Goal: Task Accomplishment & Management: Complete application form

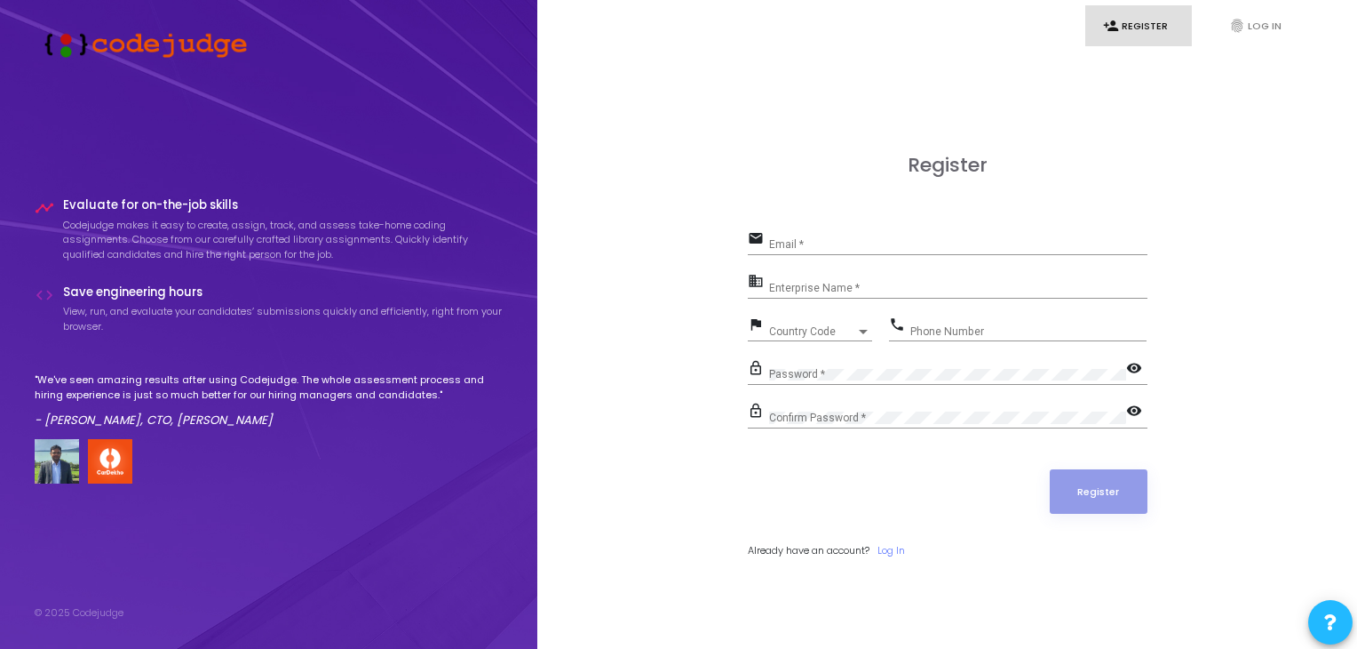
click at [839, 238] on div "Email *" at bounding box center [958, 241] width 378 height 28
type input "[EMAIL_ADDRESS][DOMAIN_NAME]"
click at [830, 291] on input "Enterprise Name *" at bounding box center [958, 288] width 378 height 12
type input "Payoneer"
click at [860, 325] on div at bounding box center [864, 331] width 16 height 14
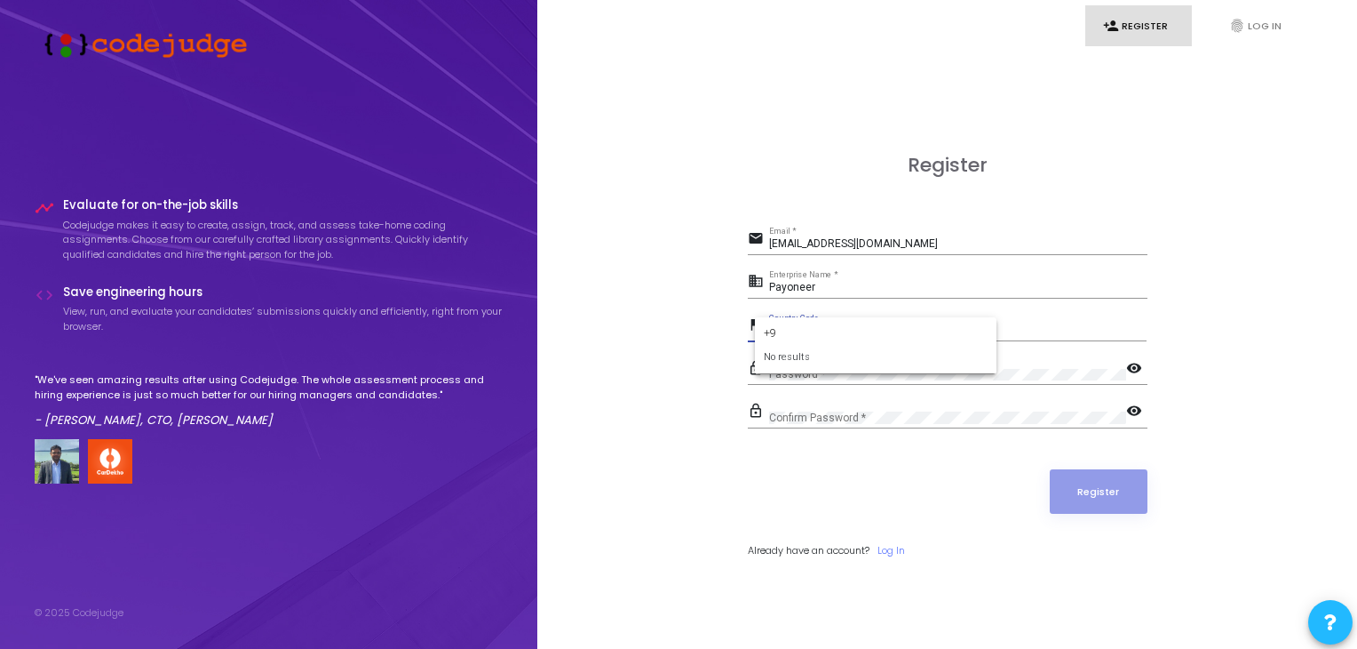
type input "+"
type input "indi"
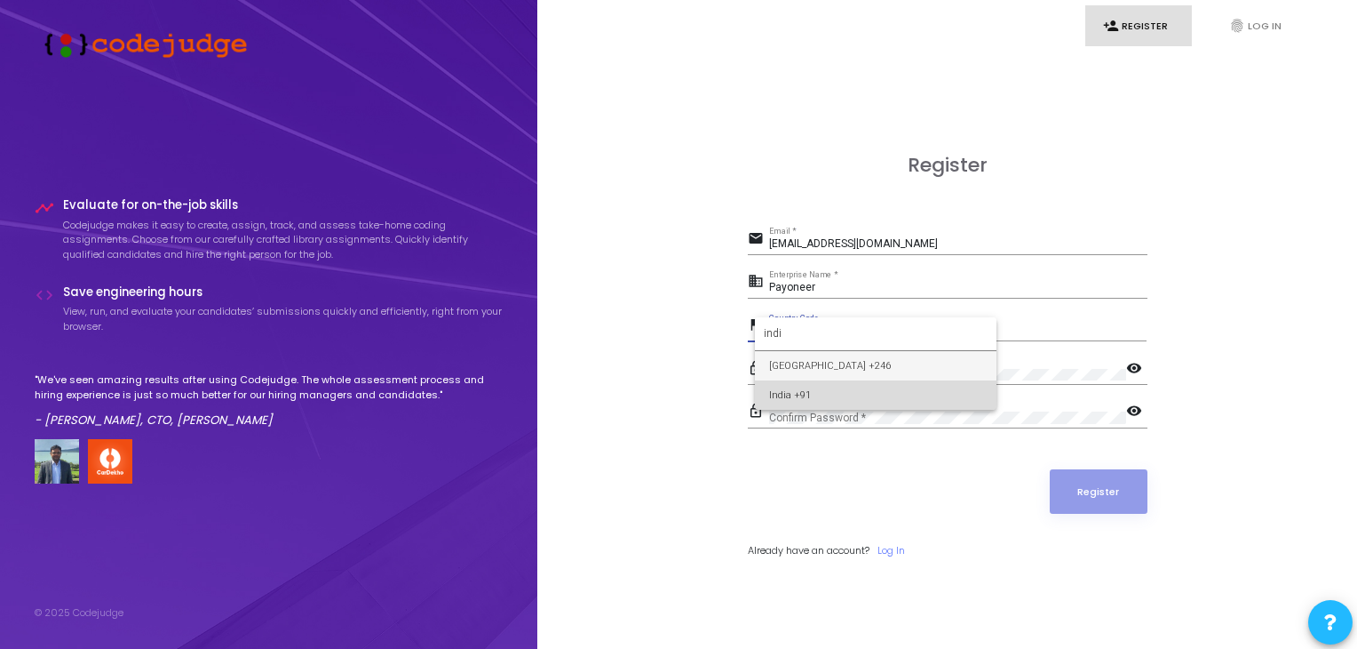
click at [825, 392] on span "India +91" at bounding box center [875, 394] width 213 height 29
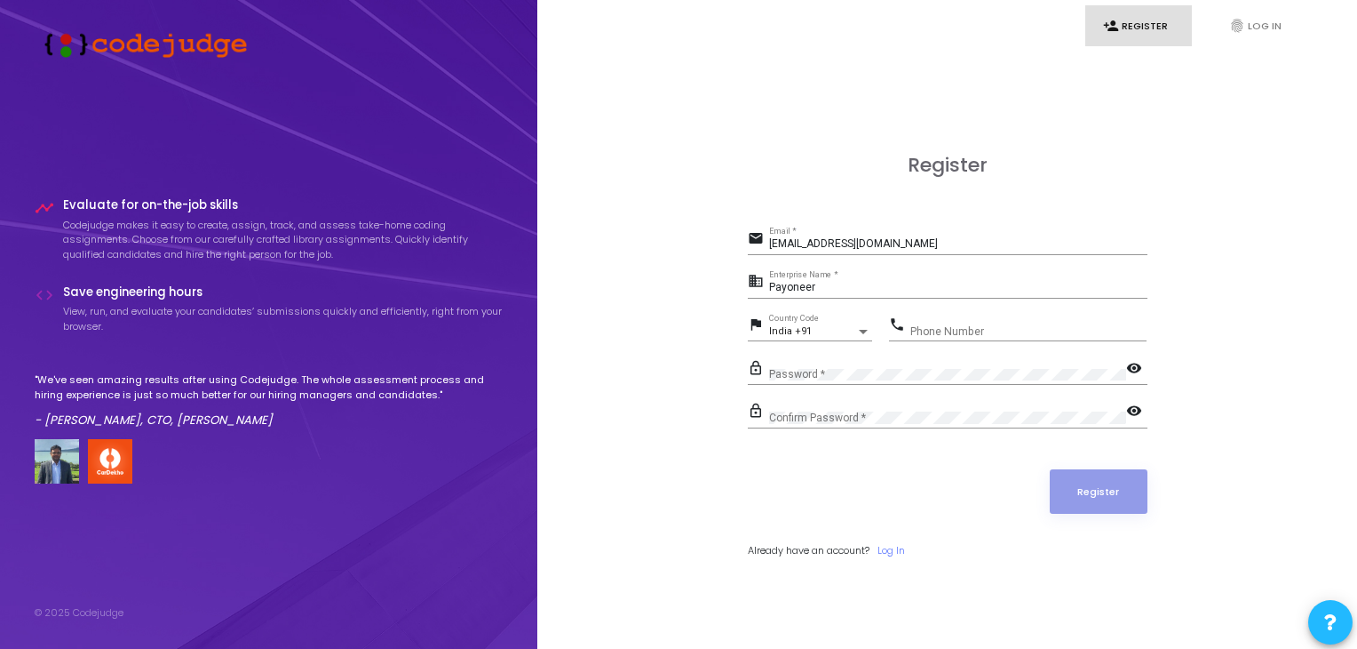
click at [985, 323] on div "Phone Number" at bounding box center [1029, 328] width 236 height 28
type input "6352473667"
click at [800, 408] on div "Confirm Password *" at bounding box center [947, 414] width 357 height 28
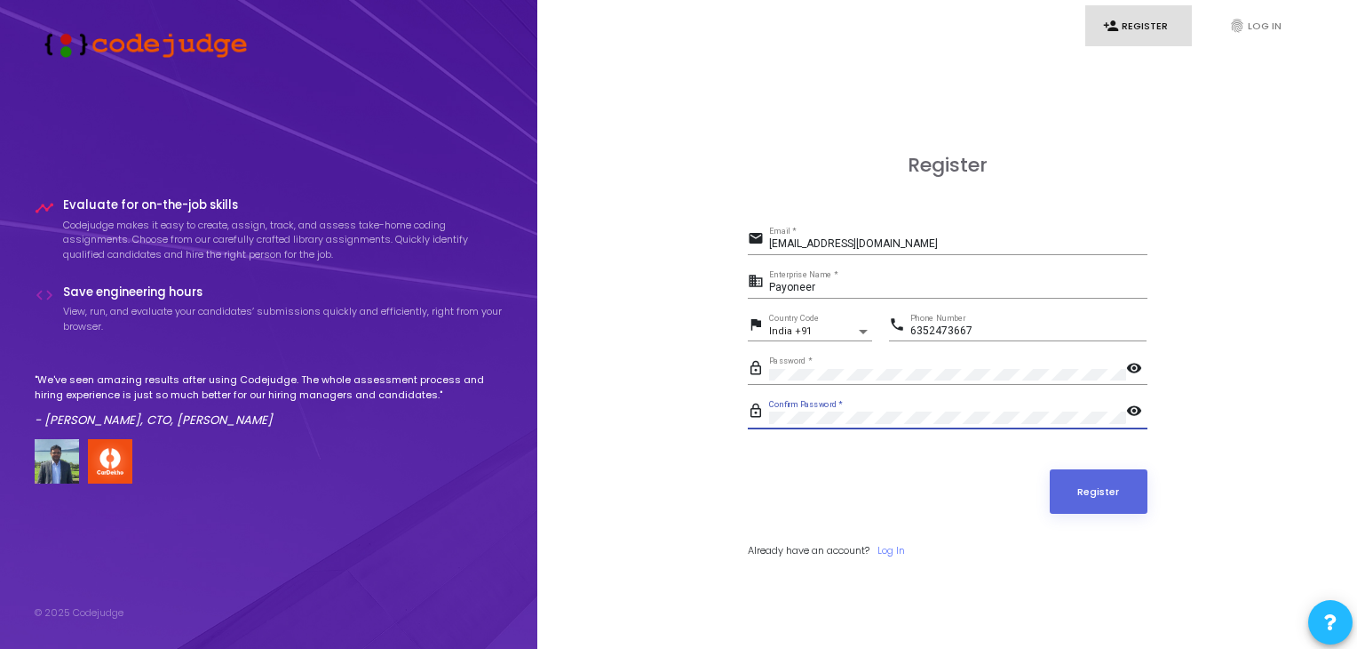
click at [1050, 469] on button "Register" at bounding box center [1099, 491] width 98 height 44
click at [1096, 482] on button "Register" at bounding box center [1099, 491] width 98 height 44
click at [1074, 492] on button "Register" at bounding box center [1099, 491] width 98 height 44
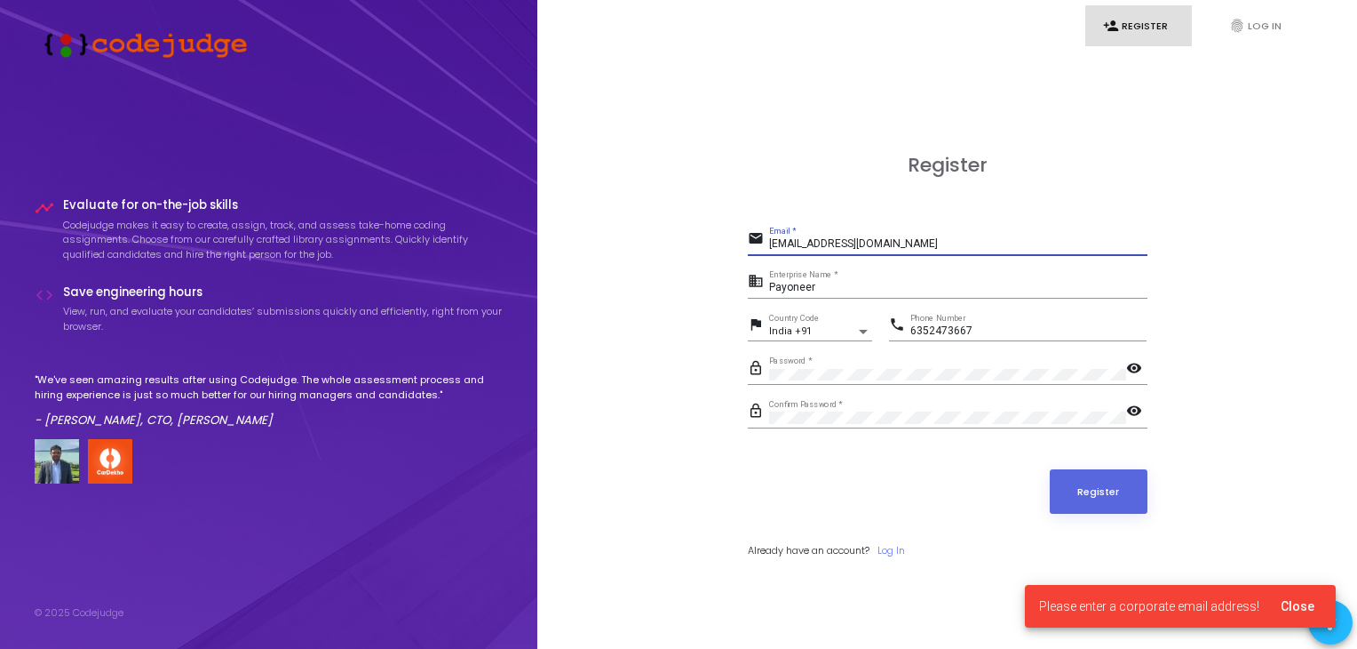
click at [920, 239] on input "[EMAIL_ADDRESS][DOMAIN_NAME]" at bounding box center [958, 244] width 378 height 12
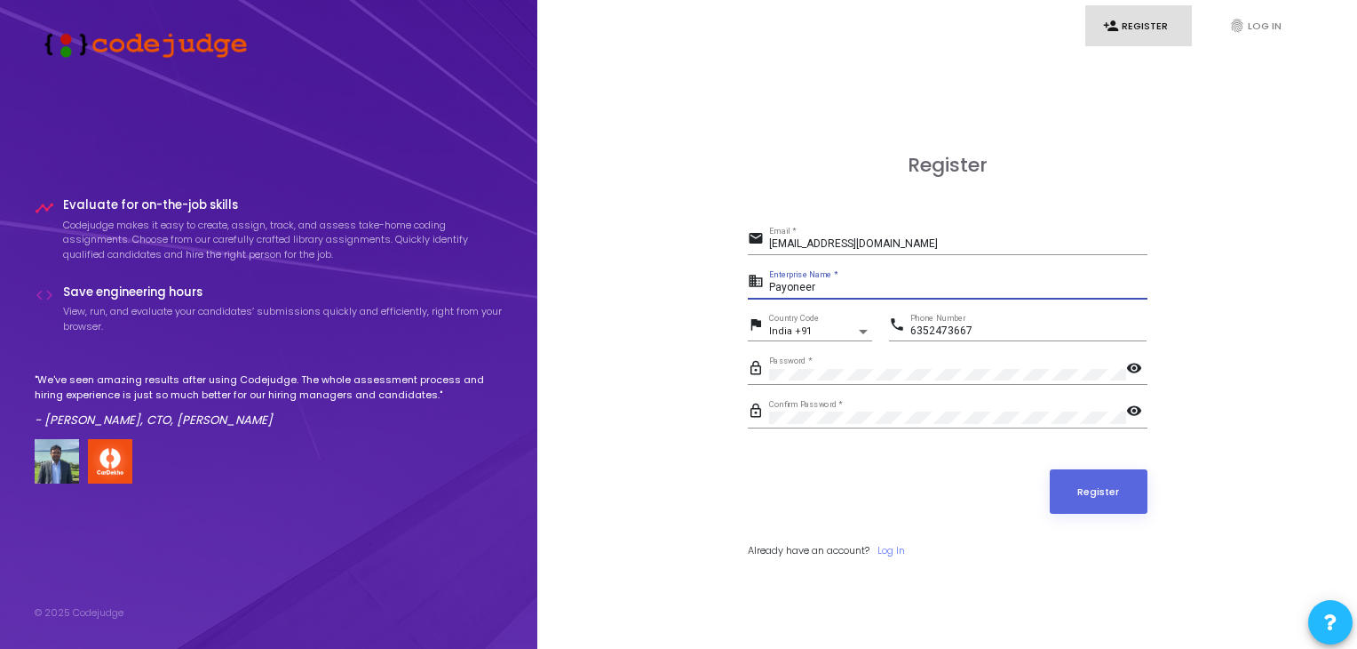
drag, startPoint x: 832, startPoint y: 289, endPoint x: 753, endPoint y: 296, distance: 79.4
click at [753, 296] on div "business Payoneer Enterprise Name *" at bounding box center [948, 283] width 400 height 28
type input "N/A"
click at [1087, 490] on button "Register" at bounding box center [1099, 491] width 98 height 44
click at [1251, 33] on link "fingerprint Log In" at bounding box center [1265, 26] width 107 height 42
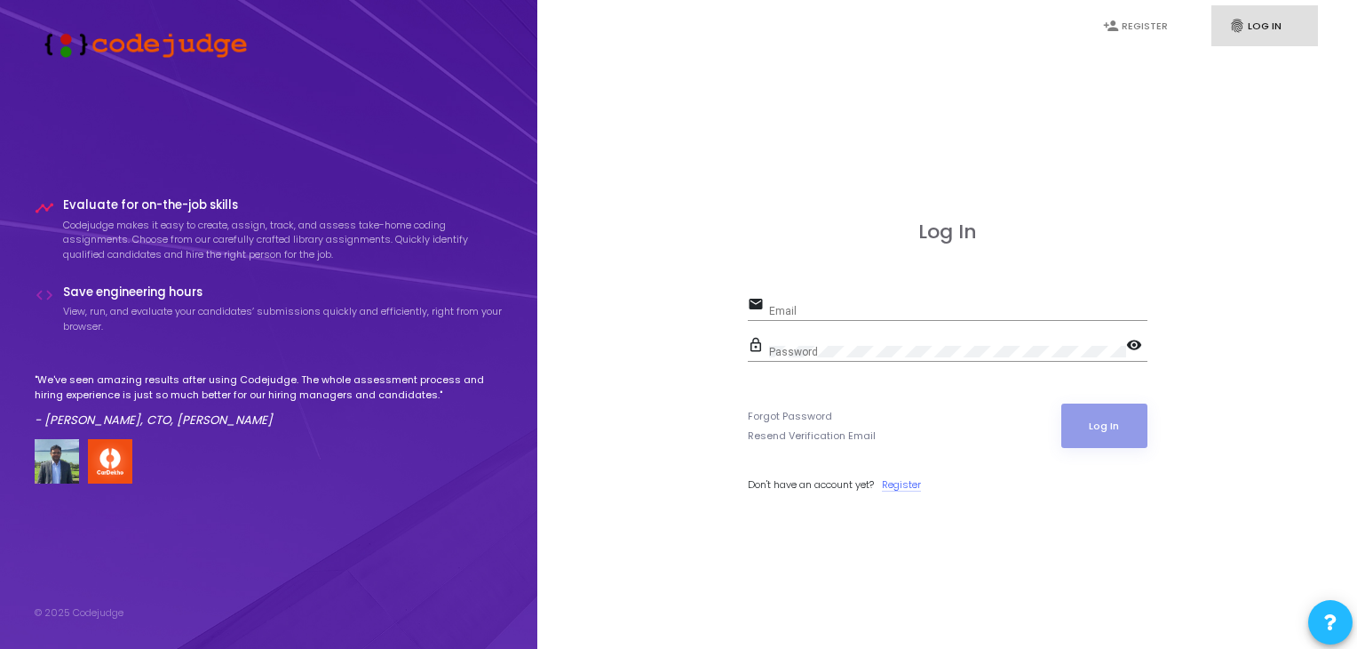
click at [915, 477] on link "Register" at bounding box center [901, 484] width 39 height 15
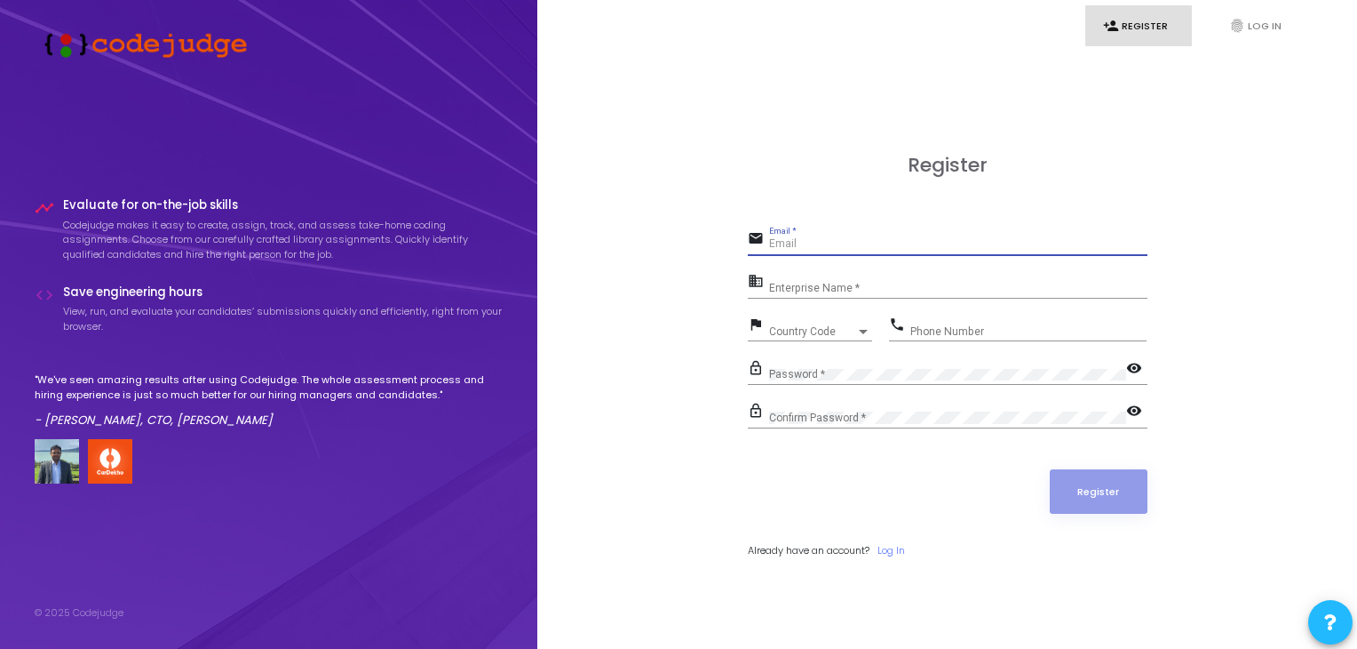
click at [825, 246] on input "Email *" at bounding box center [958, 244] width 378 height 12
type input "[EMAIL_ADDRESS][DOMAIN_NAME]"
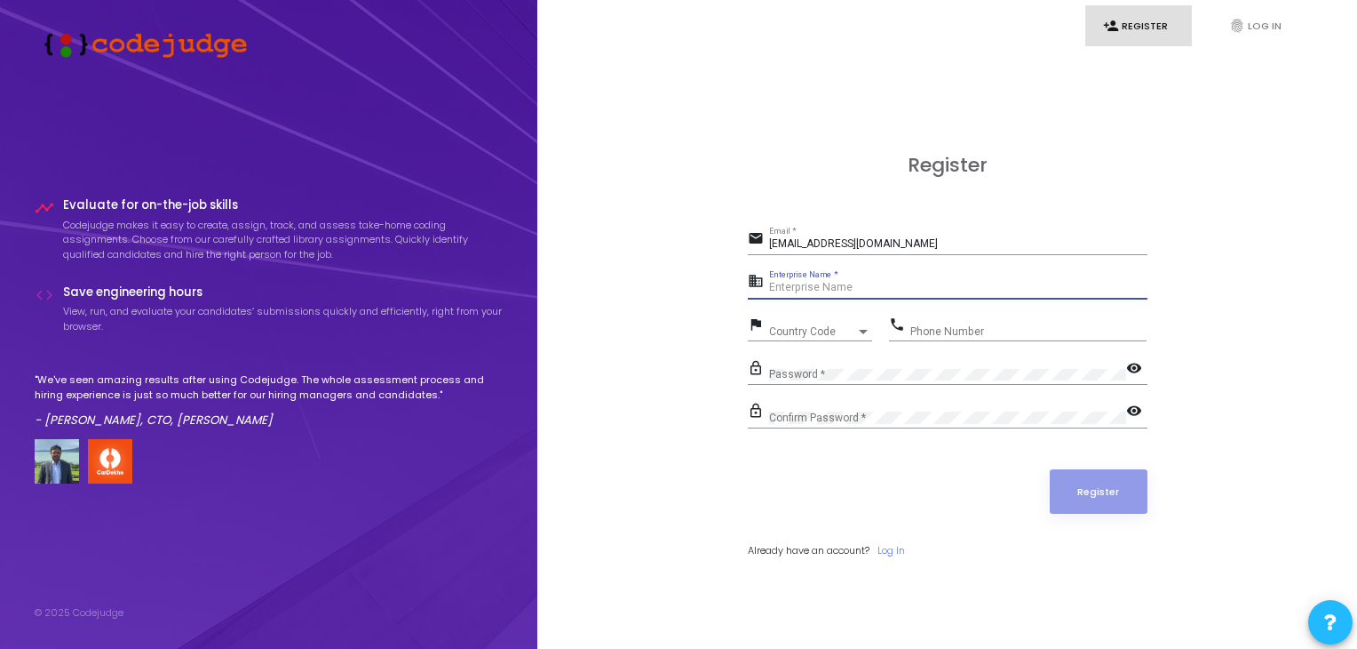
click at [798, 291] on input "Enterprise Name *" at bounding box center [958, 288] width 378 height 12
type input "DA-IICT"
click at [819, 329] on span "Country Code" at bounding box center [812, 331] width 87 height 11
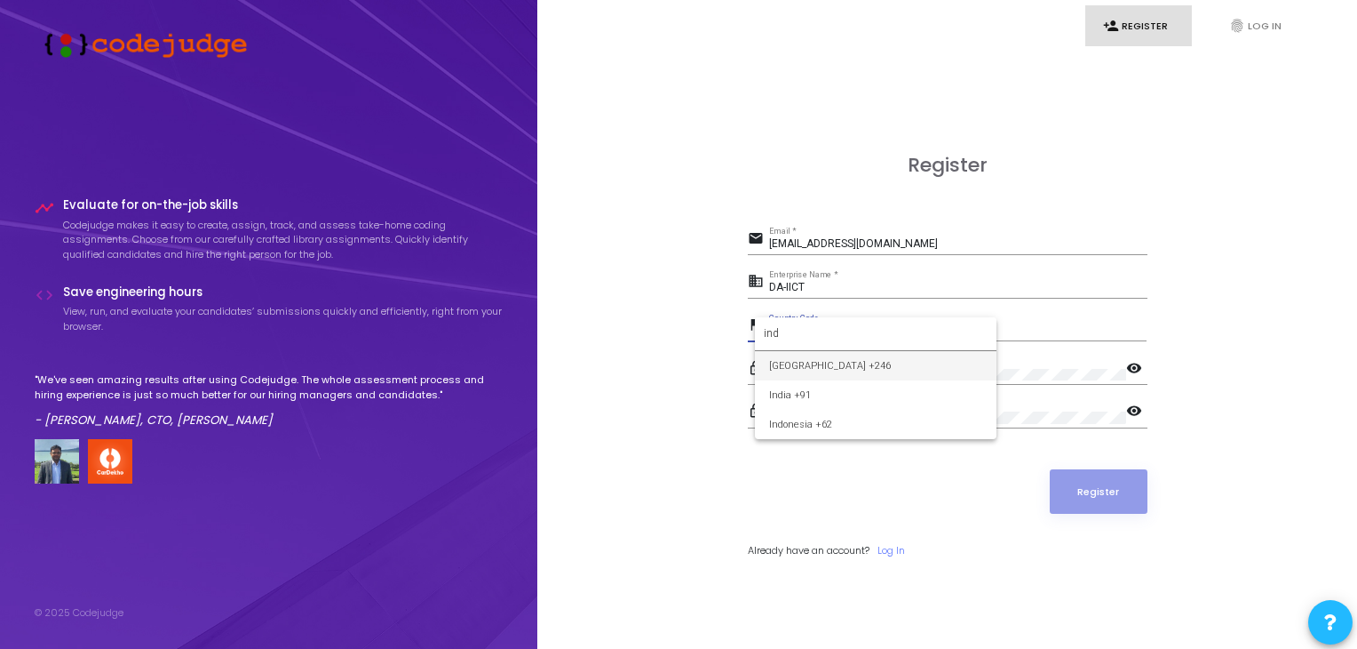
type input "ind"
click at [832, 404] on span "India +91" at bounding box center [875, 394] width 213 height 29
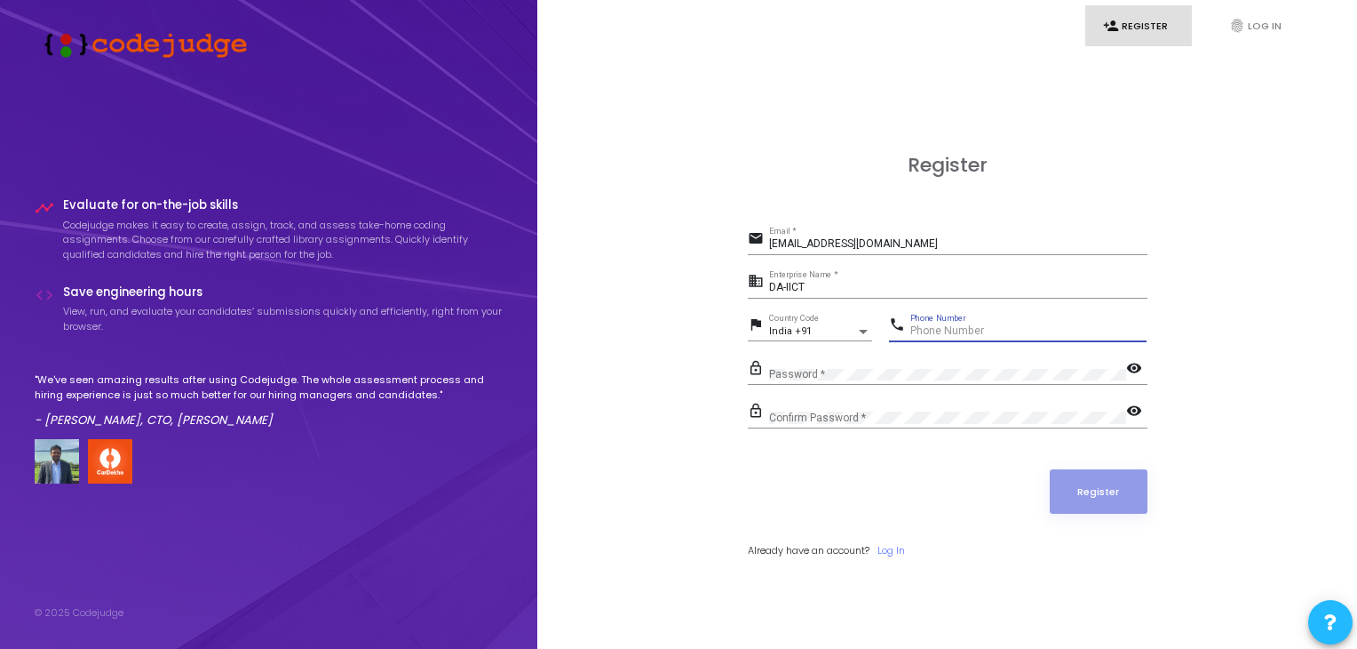
click at [1002, 328] on input "Phone Number" at bounding box center [1029, 331] width 236 height 12
type input "6352473667"
click at [826, 405] on div "Confirm Password *" at bounding box center [947, 414] width 357 height 28
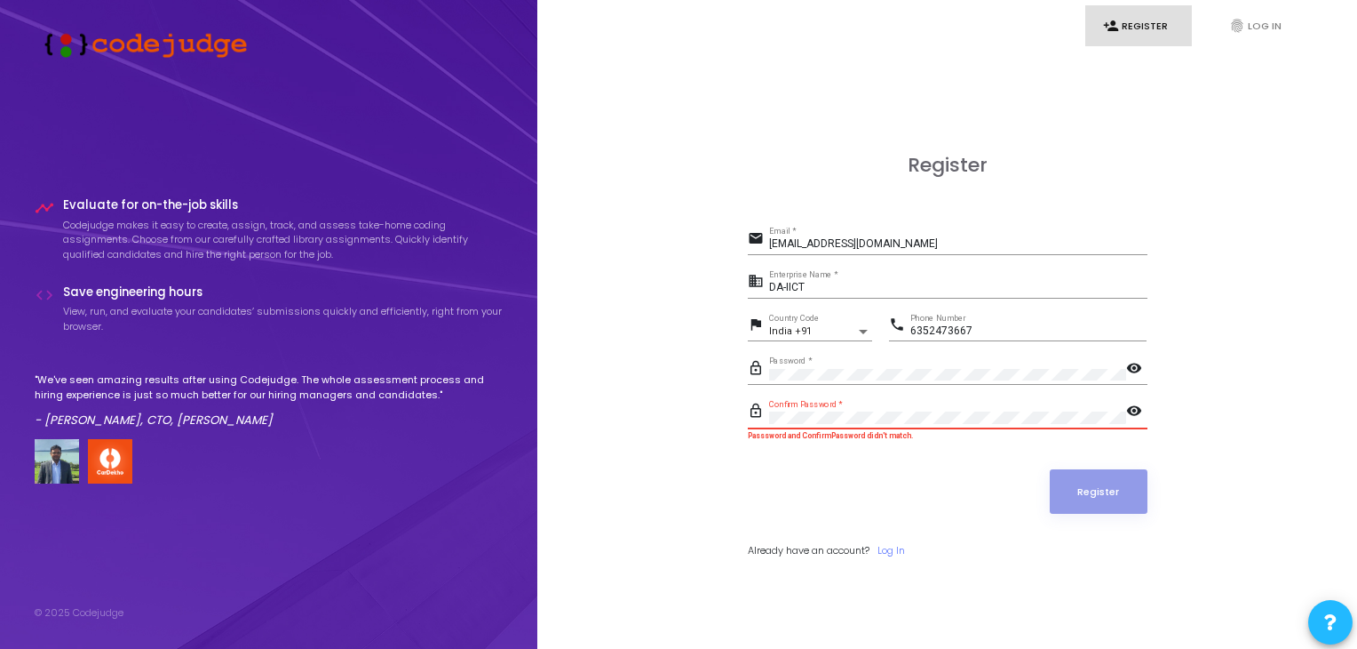
click at [1050, 469] on button "Register" at bounding box center [1099, 491] width 98 height 44
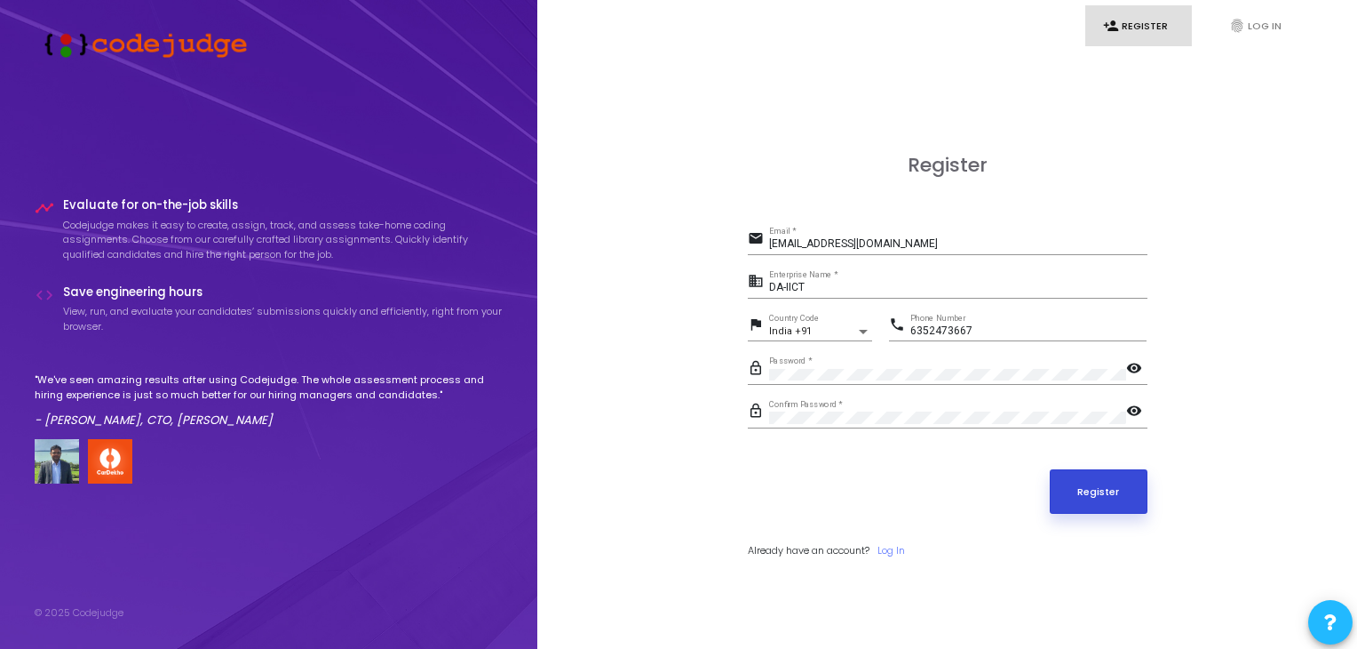
click at [1126, 509] on button "Register" at bounding box center [1099, 491] width 98 height 44
